Goal: Information Seeking & Learning: Check status

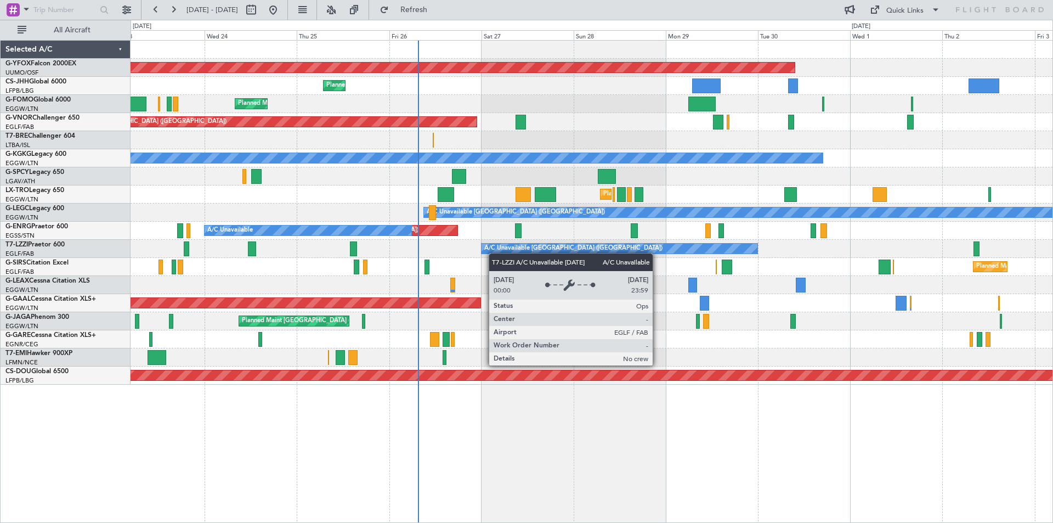
click at [489, 253] on div "A/C Unavailable [GEOGRAPHIC_DATA] ([GEOGRAPHIC_DATA])" at bounding box center [573, 248] width 178 height 16
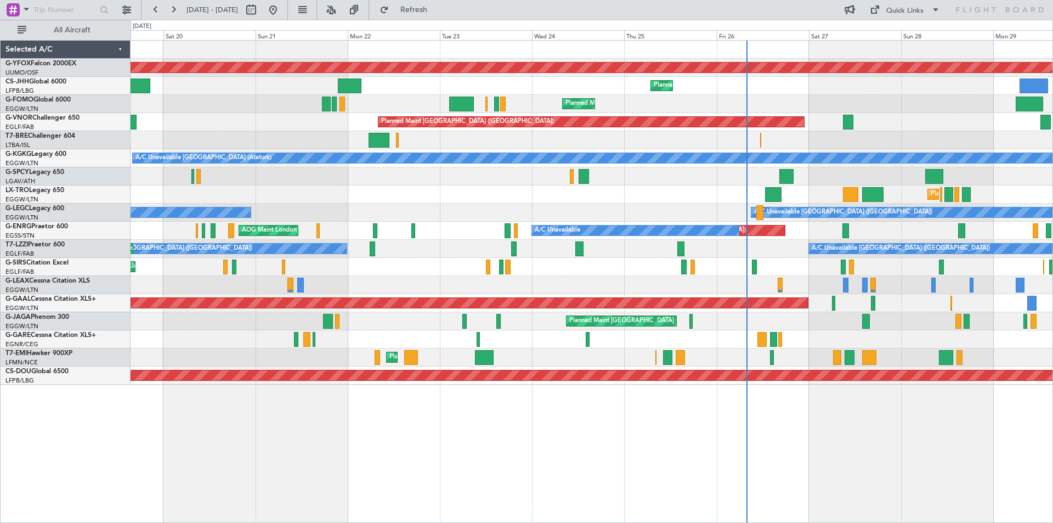
click at [675, 241] on div "A/C Unavailable [GEOGRAPHIC_DATA] ([GEOGRAPHIC_DATA]) A/C Unavailable [GEOGRAPH…" at bounding box center [592, 249] width 922 height 18
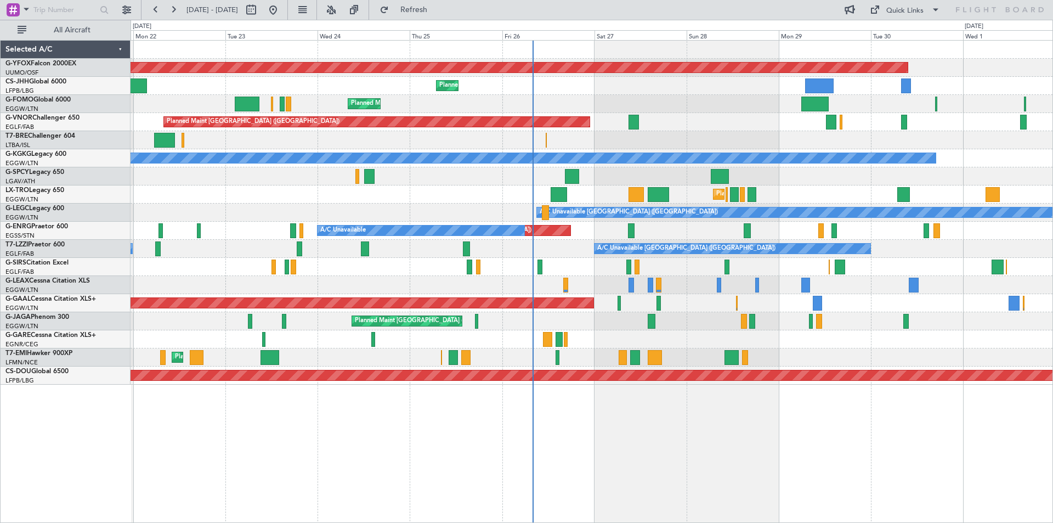
click at [760, 226] on div "AOG Maint Ostafyevo Planned Maint [GEOGRAPHIC_DATA] ([GEOGRAPHIC_DATA]) Owner P…" at bounding box center [592, 213] width 922 height 344
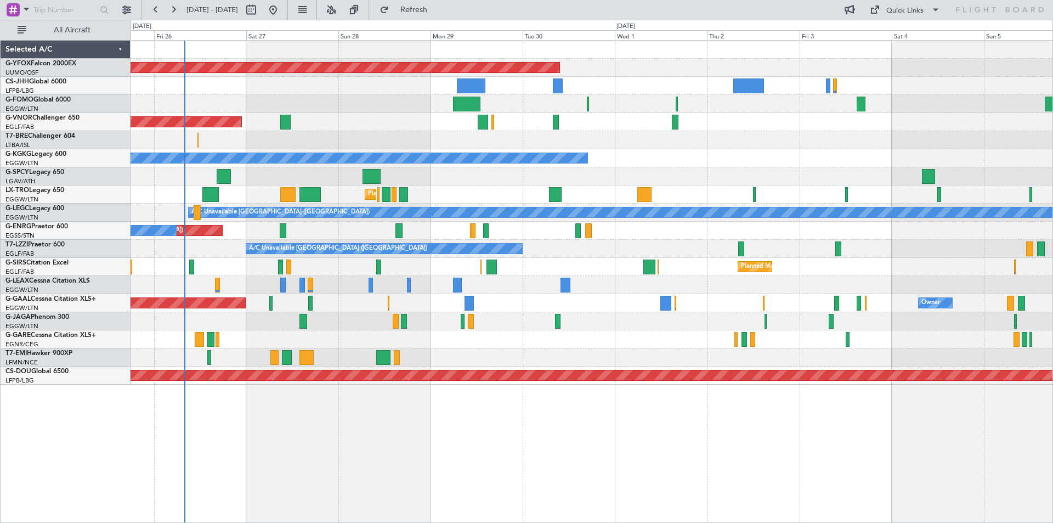
click at [660, 299] on div at bounding box center [665, 303] width 10 height 15
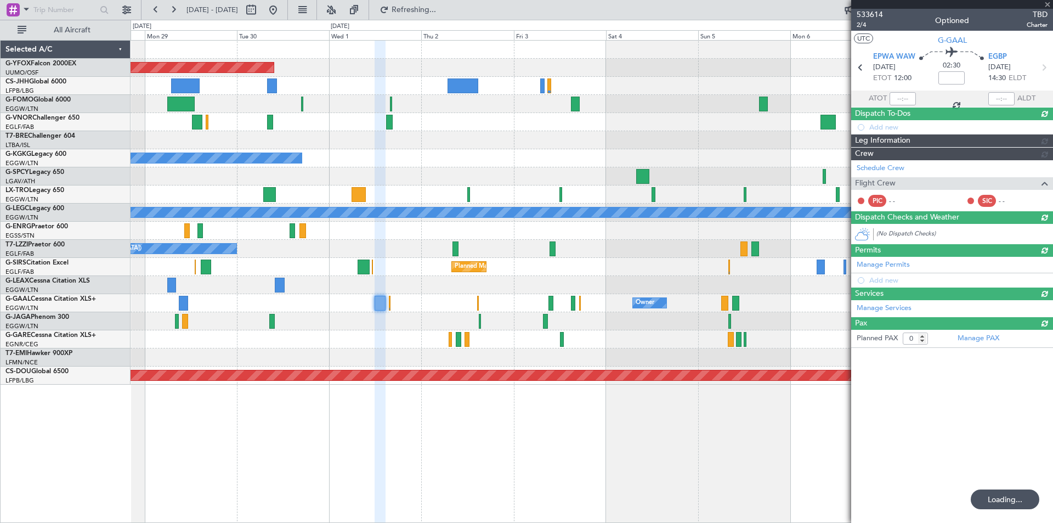
click at [1047, 3] on div at bounding box center [952, 4] width 202 height 9
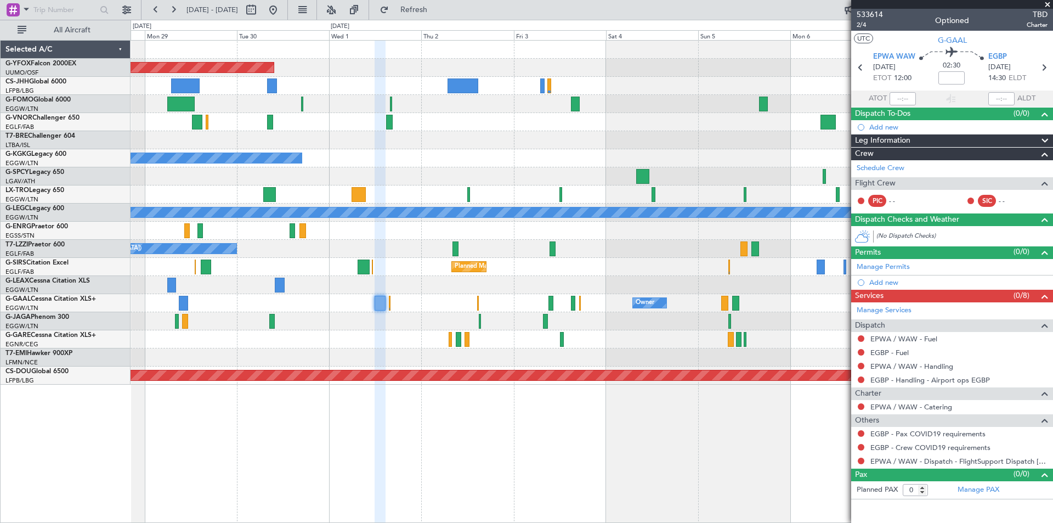
click at [1047, 5] on span at bounding box center [1047, 5] width 11 height 10
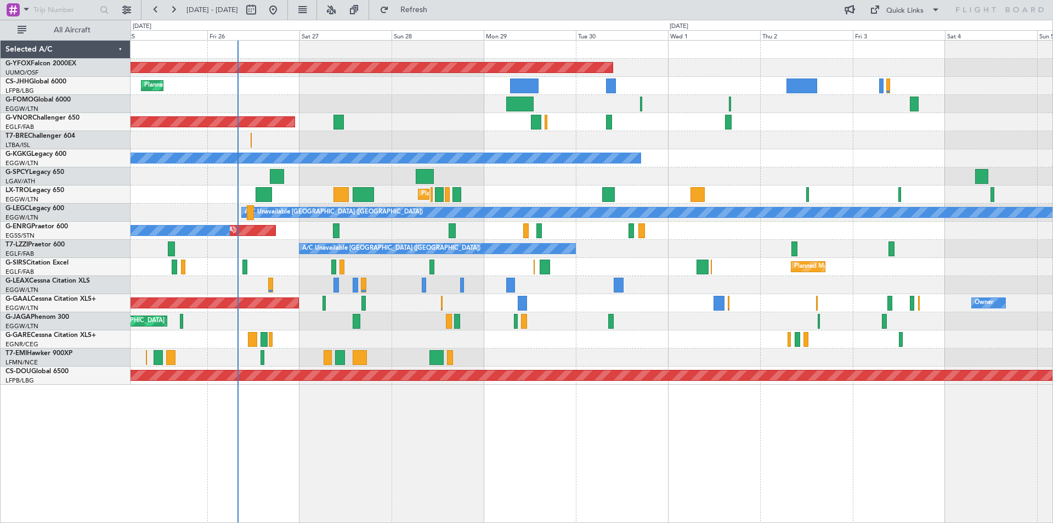
click at [726, 191] on div "Planned Maint [GEOGRAPHIC_DATA] ([GEOGRAPHIC_DATA])" at bounding box center [592, 194] width 922 height 18
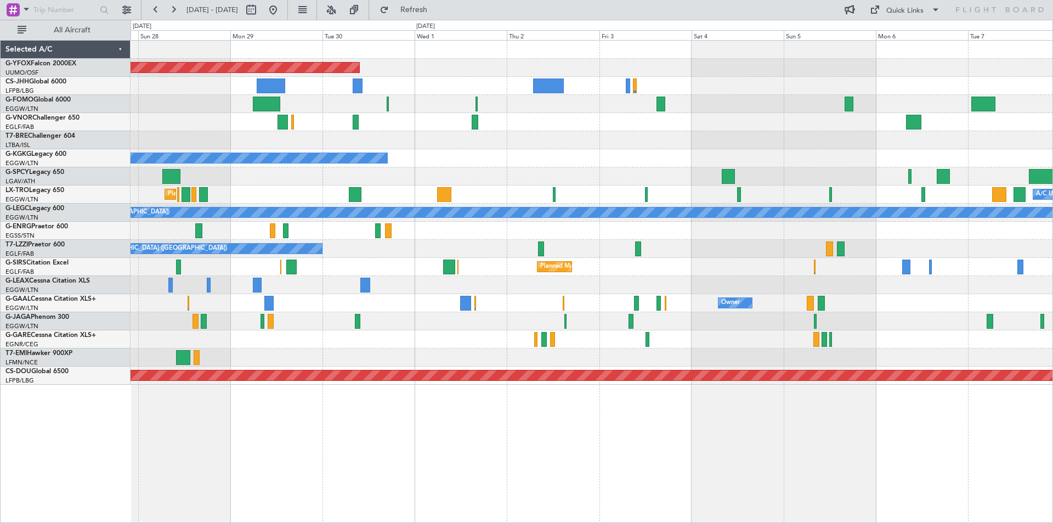
click at [575, 269] on div "Planned Maint [GEOGRAPHIC_DATA] ([GEOGRAPHIC_DATA])" at bounding box center [592, 267] width 922 height 18
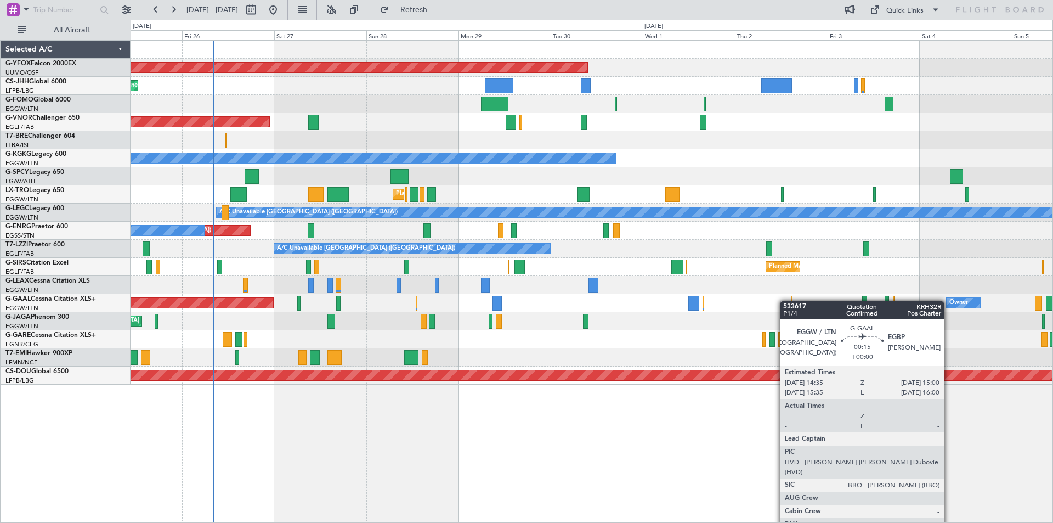
click at [792, 300] on div "AOG Maint Ostafyevo Planned Maint [GEOGRAPHIC_DATA] ([GEOGRAPHIC_DATA]) Planned…" at bounding box center [592, 213] width 922 height 344
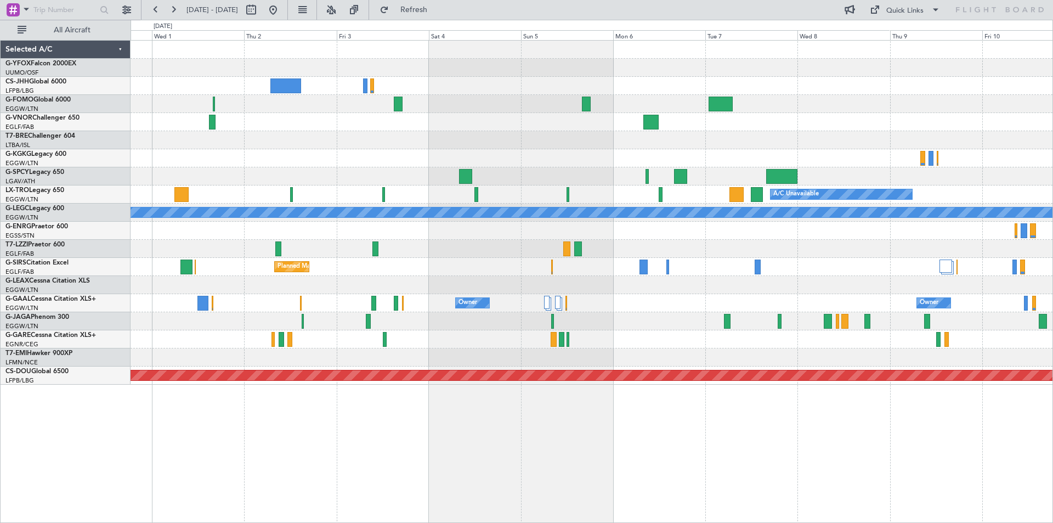
click at [212, 275] on div "Planned Maint [GEOGRAPHIC_DATA] ([GEOGRAPHIC_DATA])" at bounding box center [592, 267] width 922 height 18
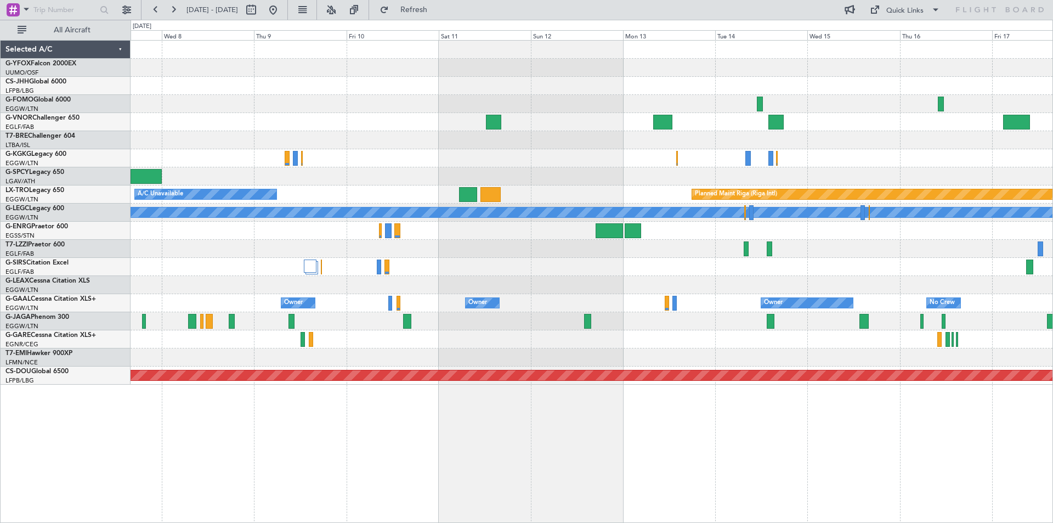
click at [0, 263] on html "[DATE] - [DATE] Refresh Quick Links All Aircraft A/C Unavailable Planned Maint …" at bounding box center [526, 261] width 1053 height 523
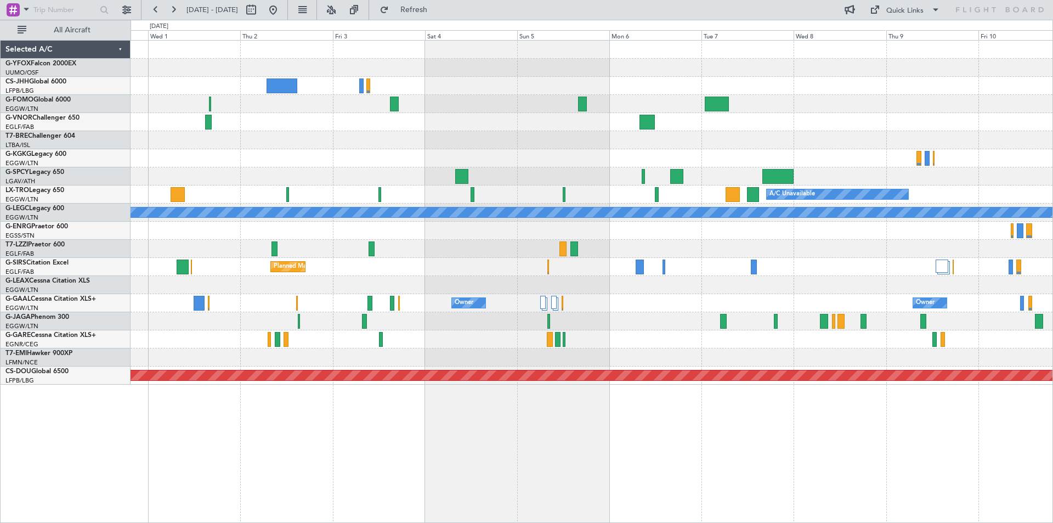
click at [1036, 258] on div "Planned Maint [GEOGRAPHIC_DATA] ([GEOGRAPHIC_DATA])" at bounding box center [592, 267] width 922 height 18
click at [282, 10] on button at bounding box center [273, 10] width 18 height 18
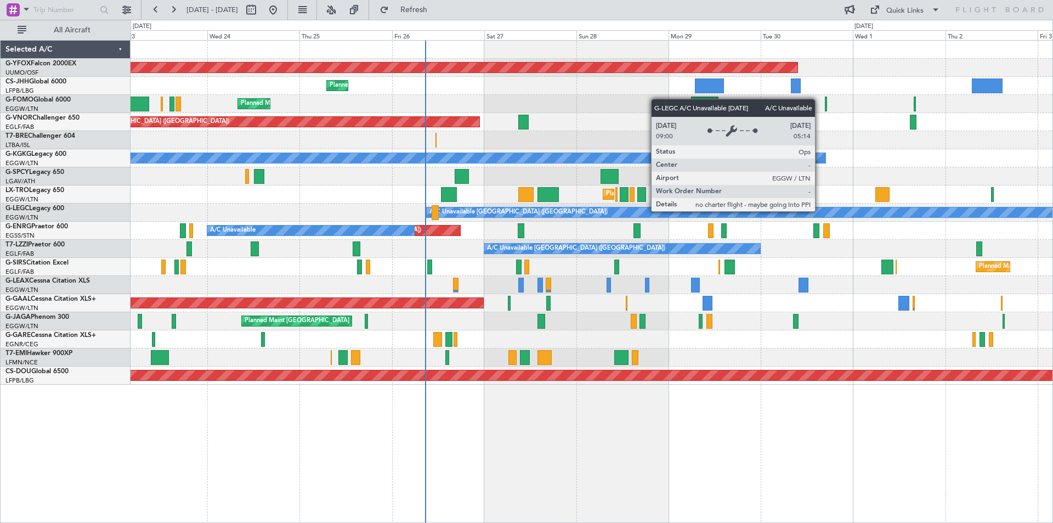
click at [639, 218] on div "A/C Unavailable [GEOGRAPHIC_DATA] ([GEOGRAPHIC_DATA]) A/C Unavailable" at bounding box center [592, 213] width 922 height 18
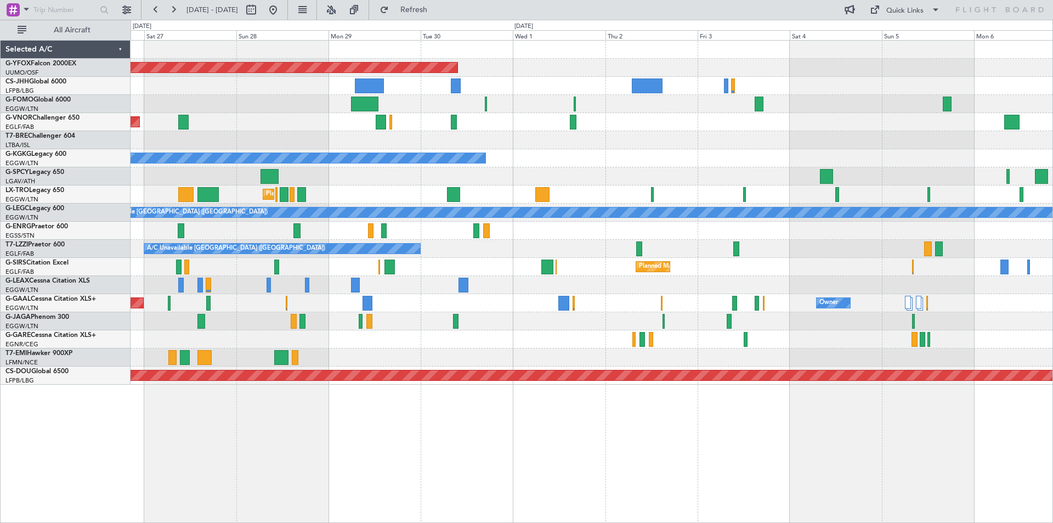
click at [433, 173] on div at bounding box center [592, 176] width 922 height 18
